Goal: Check status: Check status

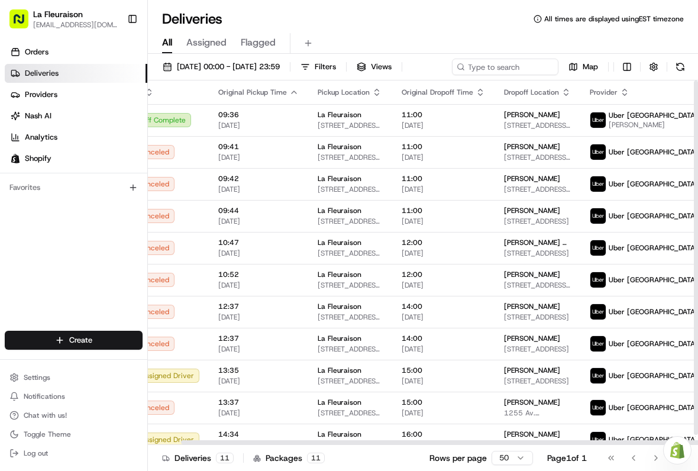
scroll to position [0, 35]
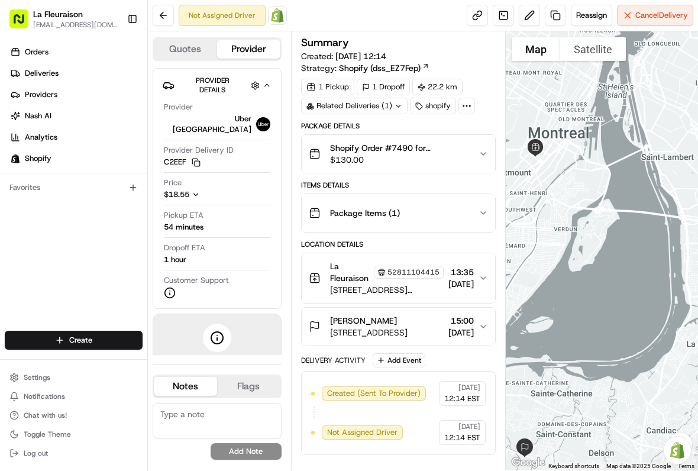
click at [82, 70] on link "Deliveries" at bounding box center [76, 73] width 143 height 19
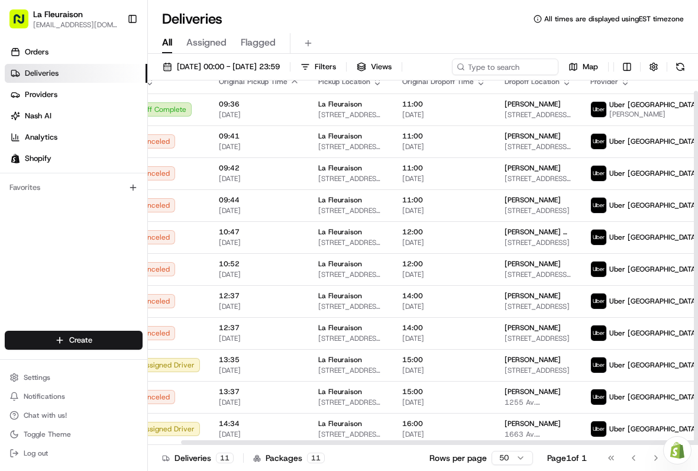
scroll to position [11, 35]
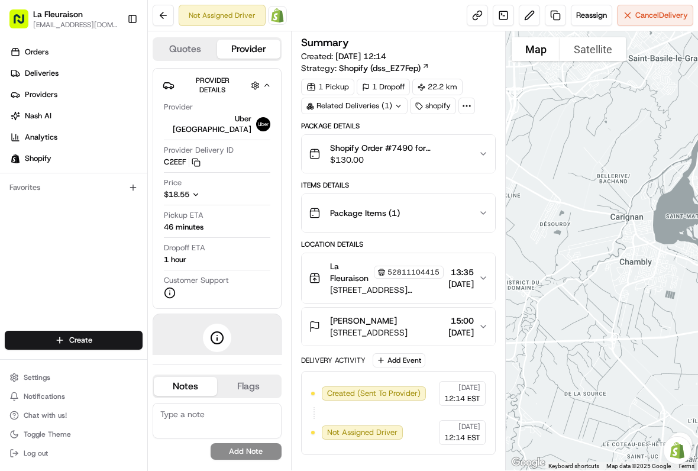
click at [86, 74] on link "Deliveries" at bounding box center [76, 73] width 143 height 19
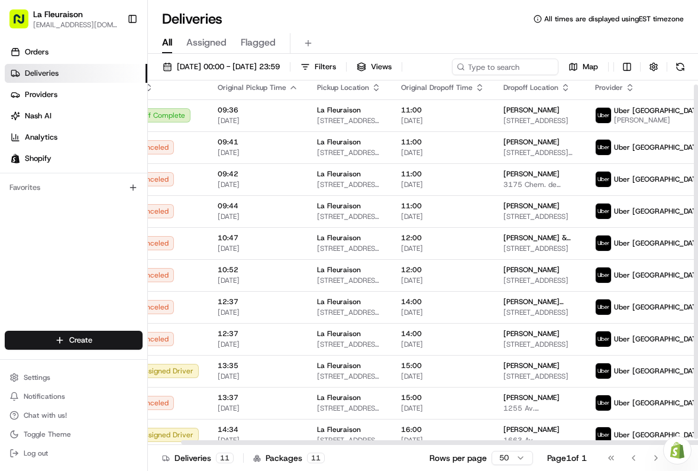
scroll to position [4, 35]
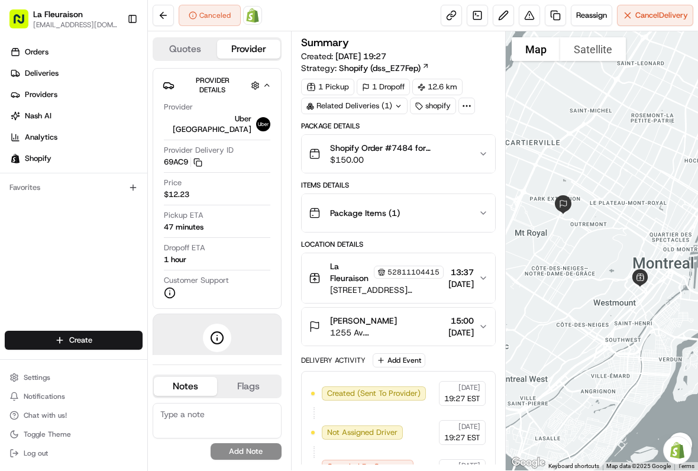
click at [69, 70] on link "Deliveries" at bounding box center [76, 73] width 143 height 19
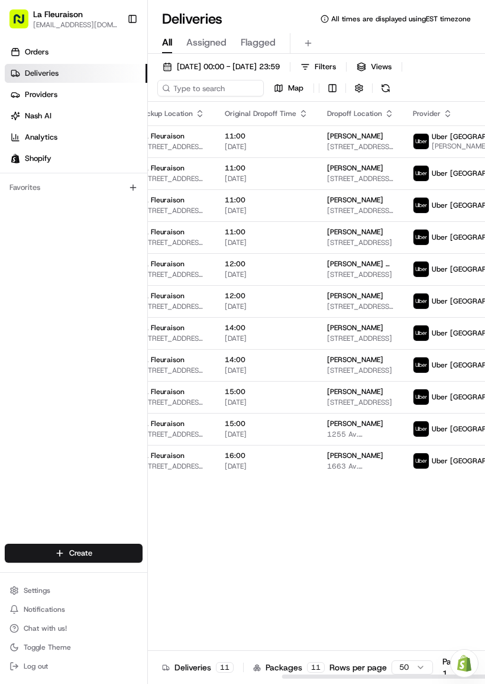
scroll to position [0, 212]
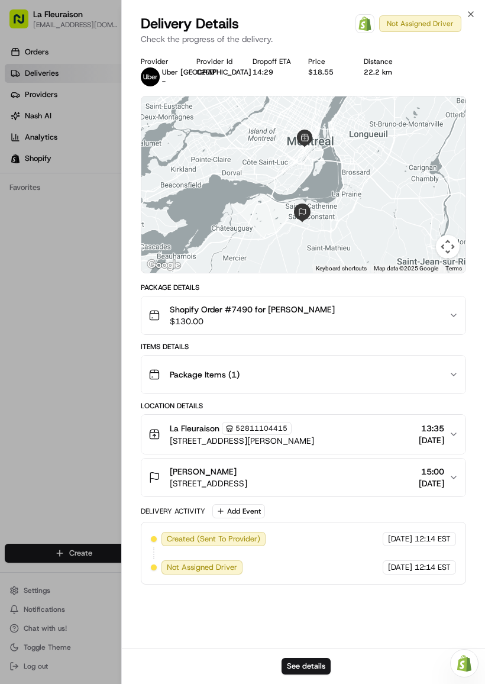
click at [464, 15] on div "Delivery Details Open Order in Shopify Not Assigned Driver" at bounding box center [303, 23] width 325 height 19
click at [466, 15] on icon "button" at bounding box center [470, 13] width 9 height 9
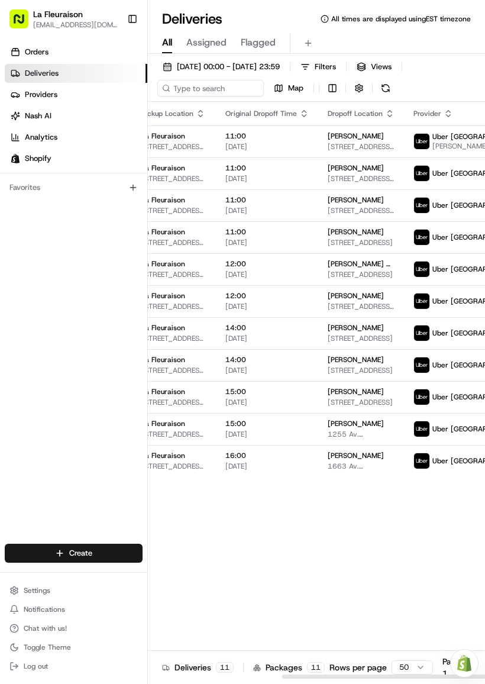
click at [132, 23] on button "Toggle Sidebar" at bounding box center [132, 19] width 20 height 20
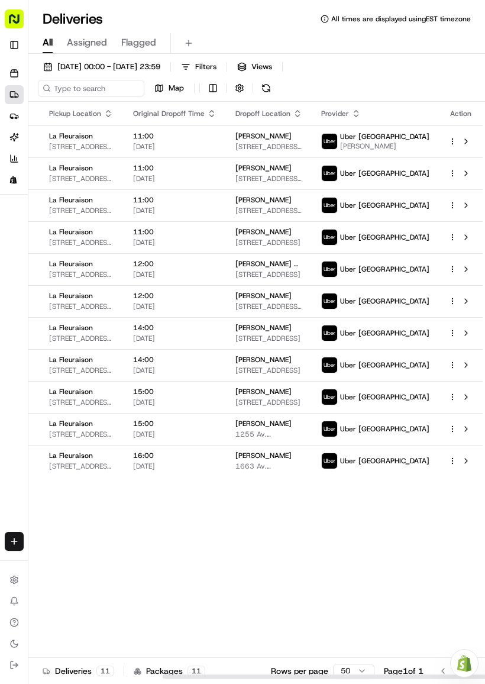
scroll to position [0, 128]
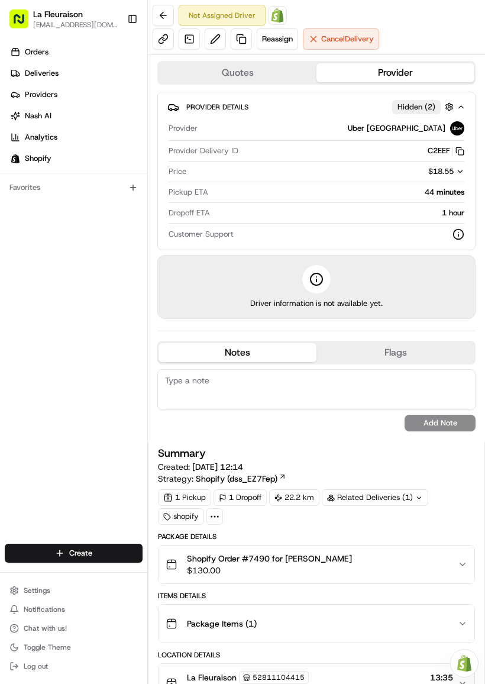
click at [350, 35] on span "Cancel Delivery" at bounding box center [347, 39] width 53 height 11
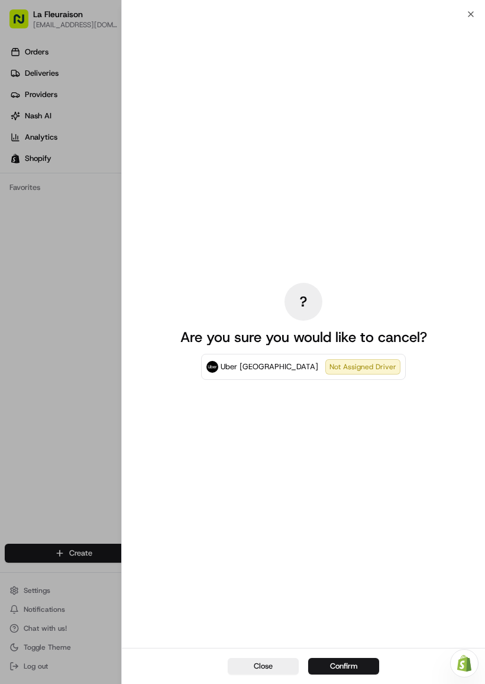
click at [84, 469] on div at bounding box center [242, 342] width 485 height 684
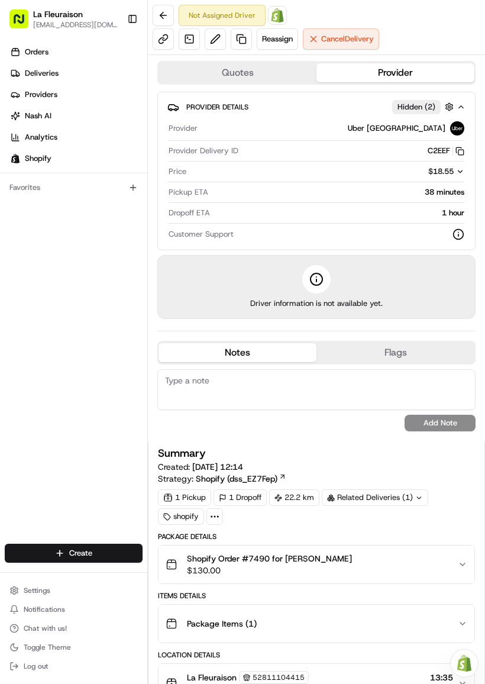
click at [167, 11] on button at bounding box center [163, 15] width 21 height 21
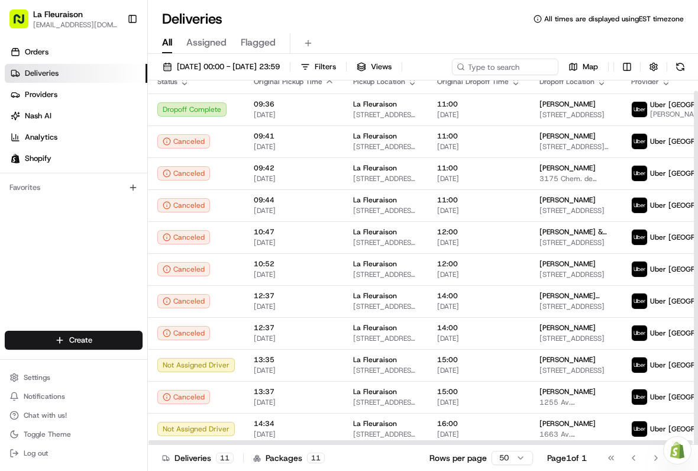
scroll to position [11, 0]
